Goal: Task Accomplishment & Management: Manage account settings

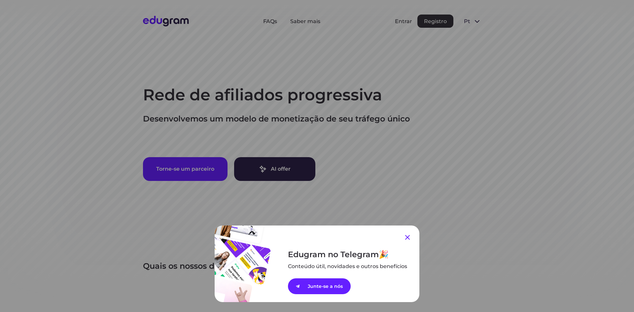
click at [407, 238] on icon at bounding box center [408, 238] width 8 height 8
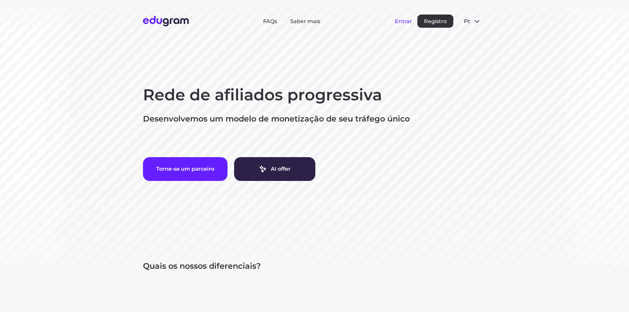
click at [402, 20] on button "Entrar" at bounding box center [403, 21] width 17 height 6
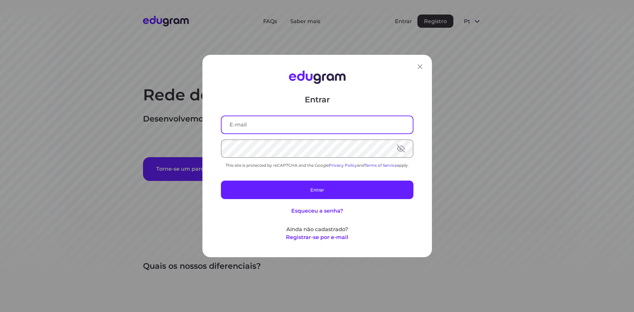
click at [308, 124] on input "text" at bounding box center [317, 124] width 191 height 17
type input "[EMAIL_ADDRESS][DOMAIN_NAME]"
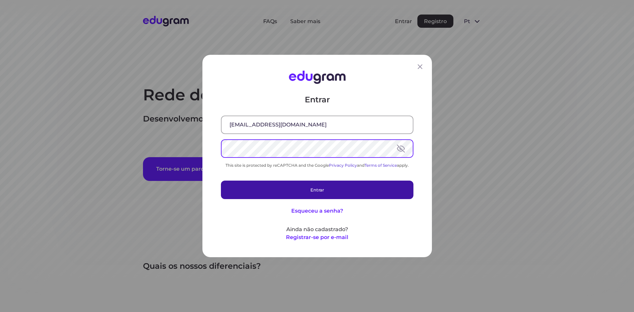
click at [310, 190] on button "Entrar" at bounding box center [317, 190] width 193 height 18
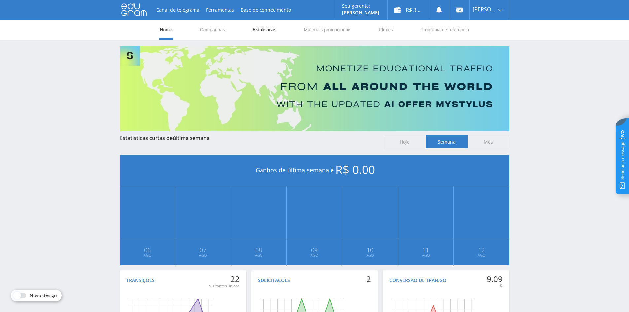
click at [267, 28] on link "Estatísticas" at bounding box center [264, 30] width 25 height 20
